Goal: Task Accomplishment & Management: Complete application form

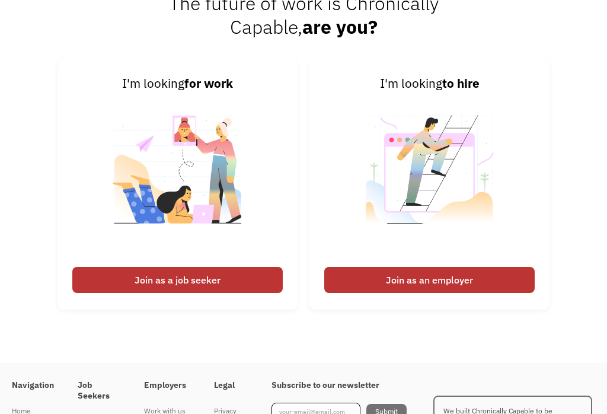
scroll to position [3130, 0]
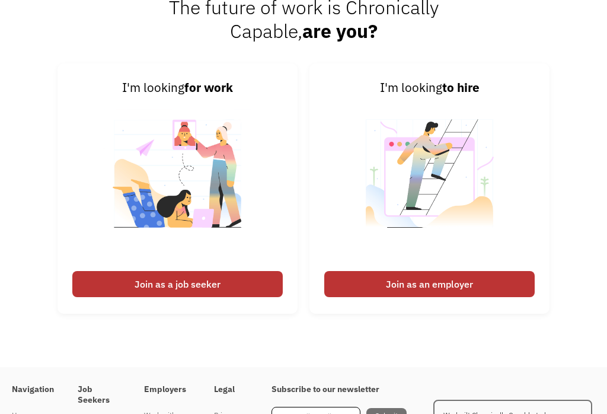
click at [193, 297] on div "Join as a job seeker" at bounding box center [177, 284] width 211 height 26
click at [244, 297] on div "Join as a job seeker" at bounding box center [177, 284] width 211 height 26
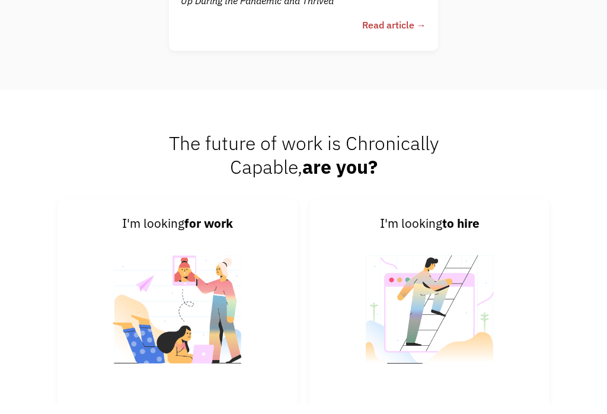
scroll to position [2994, 0]
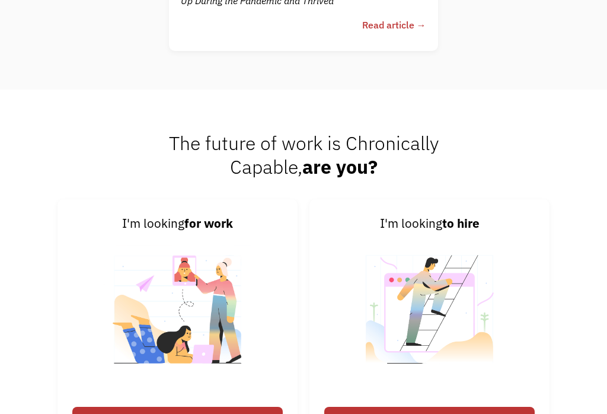
click at [231, 305] on img at bounding box center [178, 317] width 148 height 168
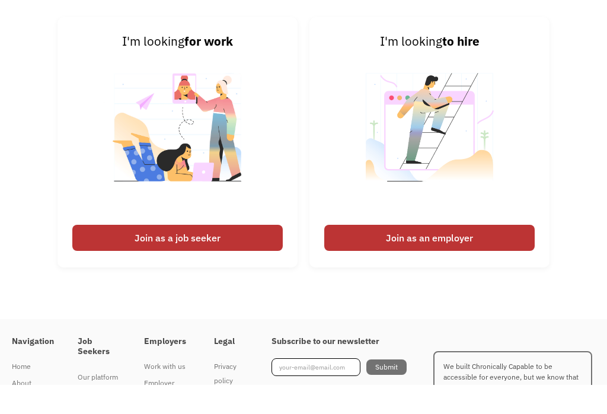
scroll to position [3142, 0]
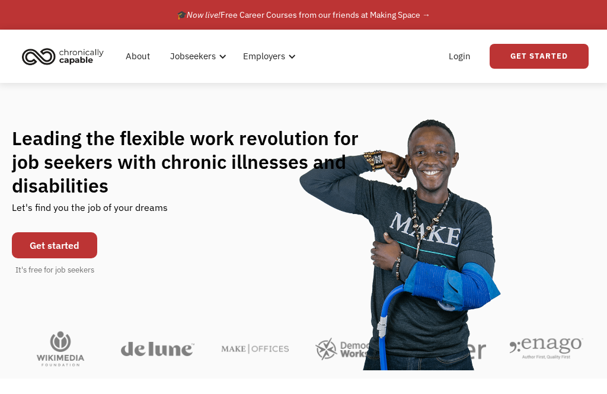
click at [57, 256] on link "Get started" at bounding box center [54, 245] width 85 height 26
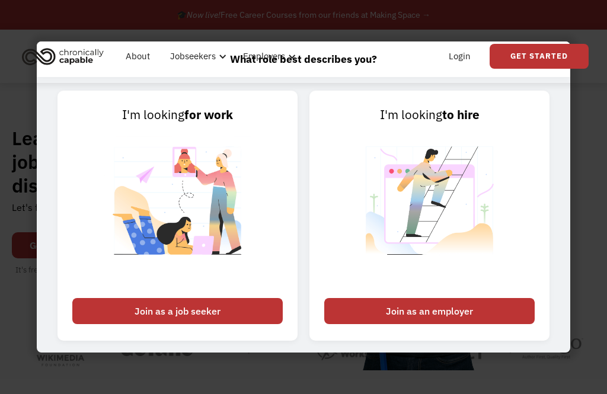
click at [214, 324] on div "Join as a job seeker" at bounding box center [177, 311] width 211 height 26
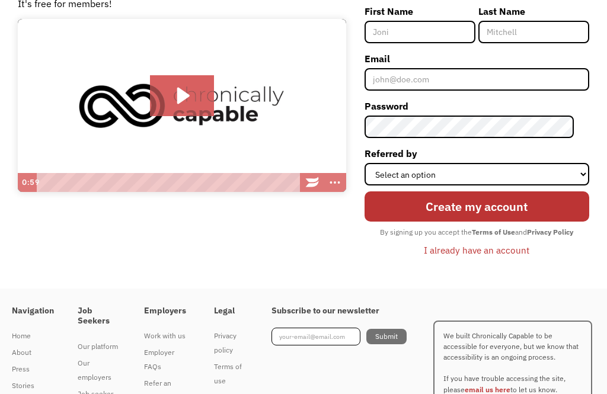
scroll to position [127, 0]
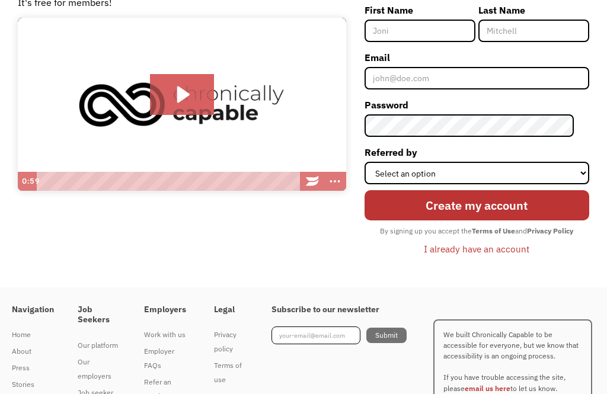
click at [106, 353] on div "Our platform" at bounding box center [99, 346] width 43 height 14
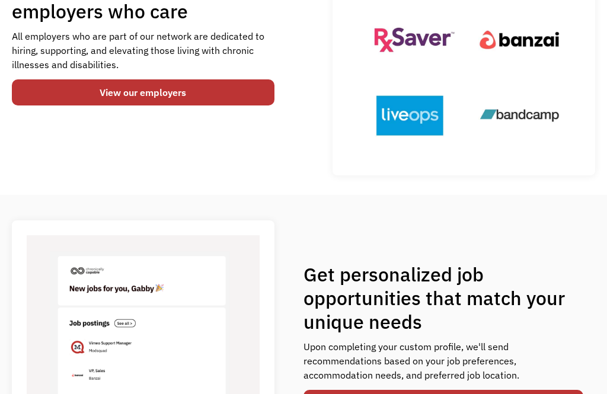
scroll to position [196, 0]
